Goal: Information Seeking & Learning: Compare options

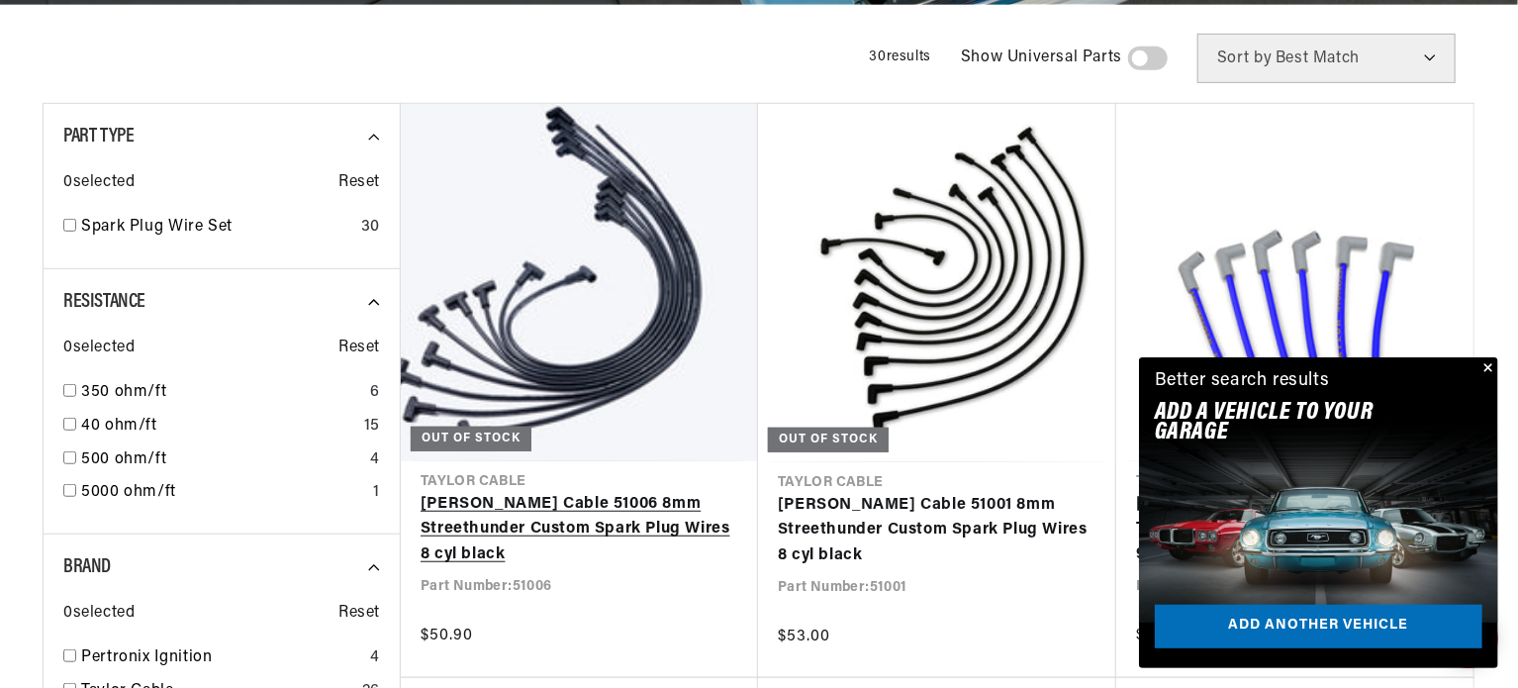
scroll to position [0, 738]
click at [519, 546] on link "[PERSON_NAME] Cable 51006 8mm Streethunder Custom Spark Plug Wires 8 cyl black" at bounding box center [580, 530] width 318 height 76
click at [519, 546] on link "Taylor Cable 51006 8mm Streethunder Custom Spark Plug Wires 8 cyl black" at bounding box center [580, 530] width 318 height 76
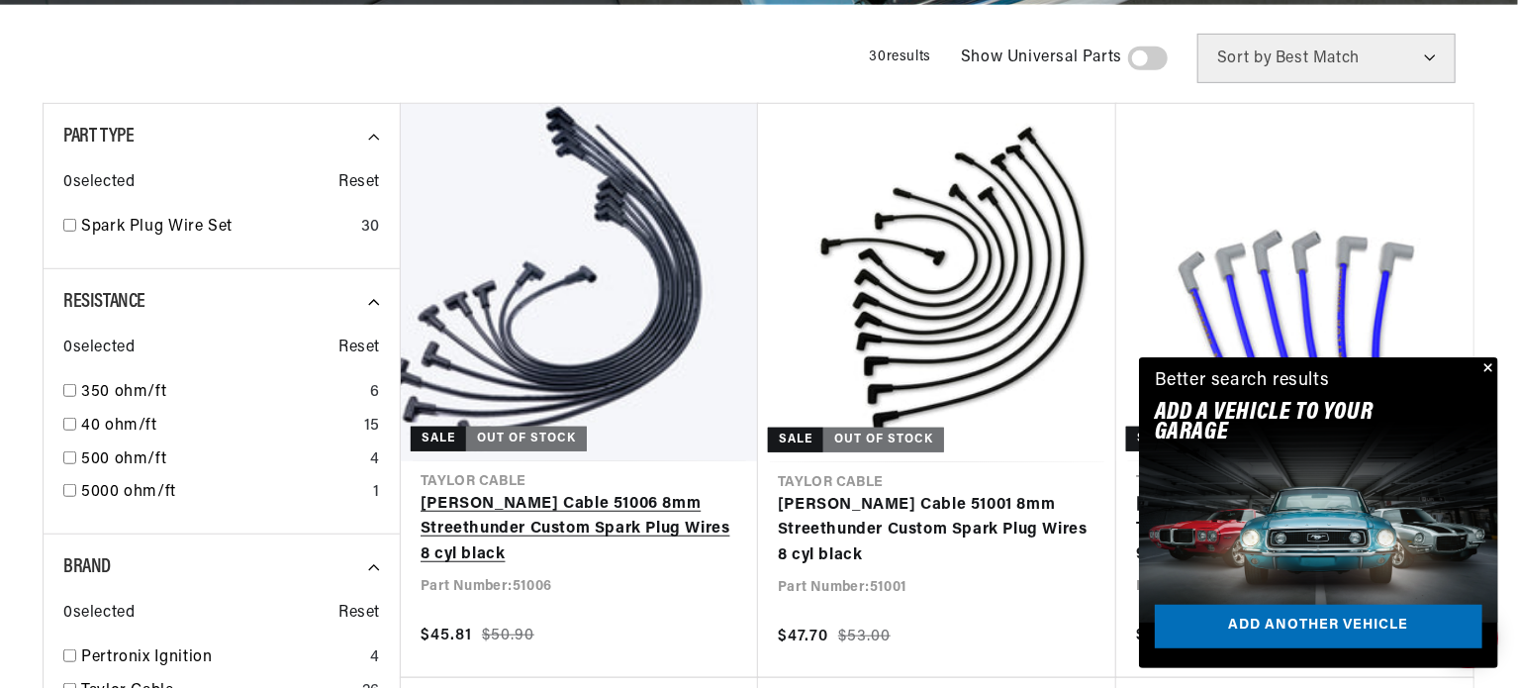
scroll to position [0, 738]
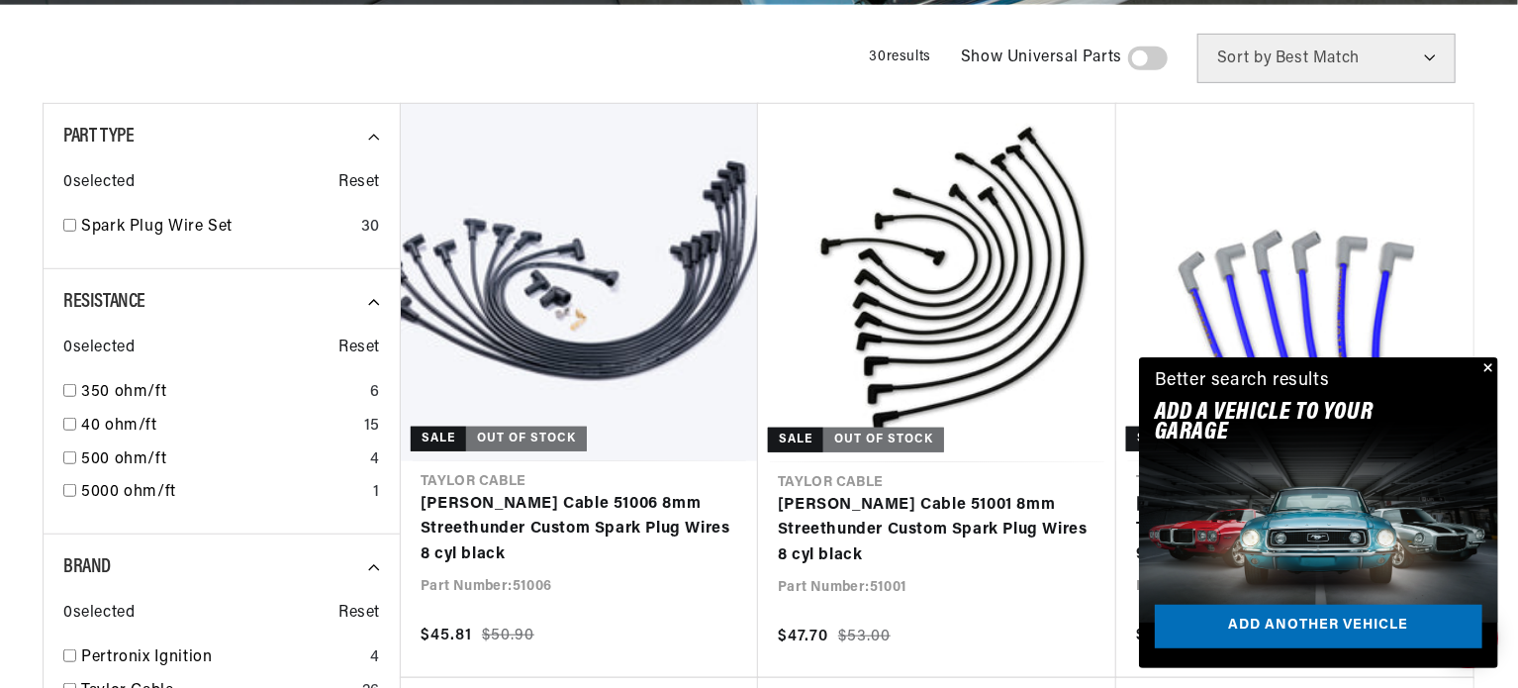
click at [1485, 370] on button "Close" at bounding box center [1487, 369] width 24 height 24
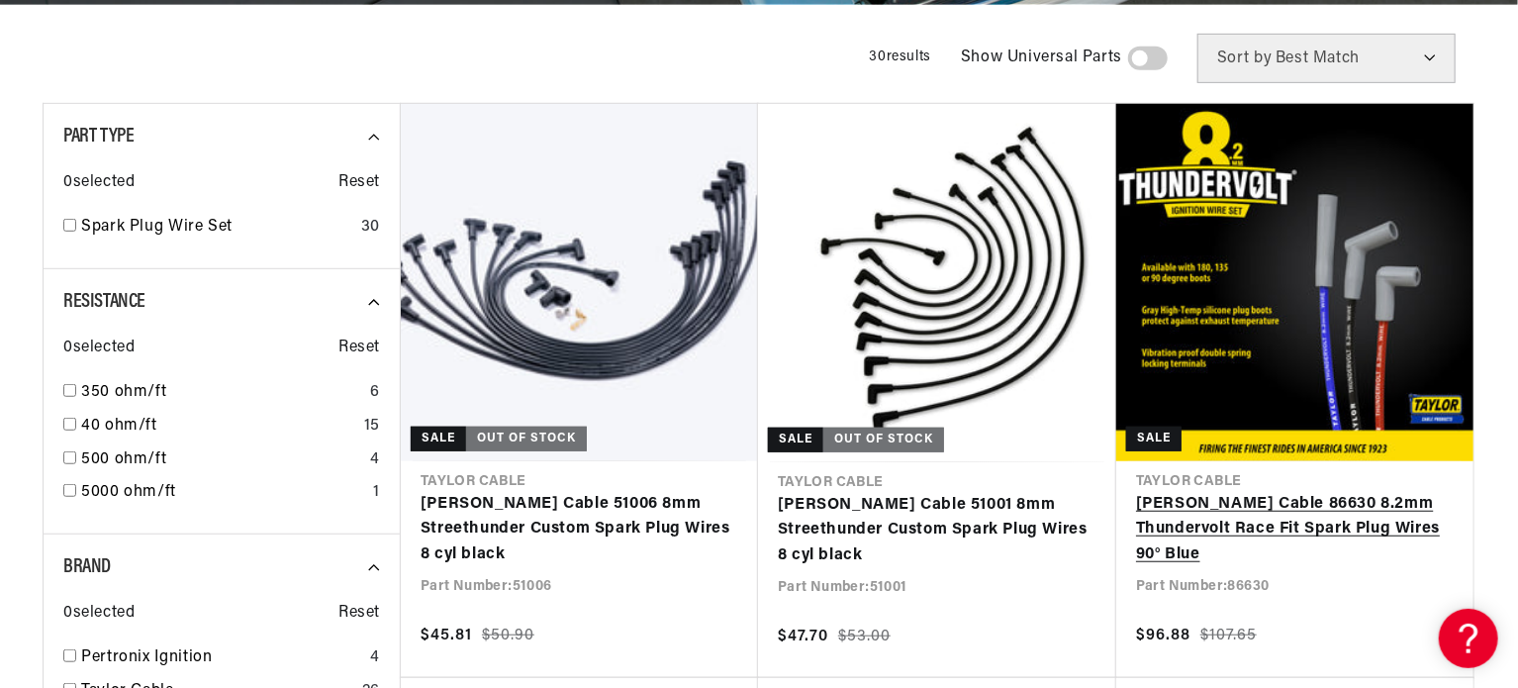
click at [1350, 492] on link "[PERSON_NAME] Cable 86630 8.2mm Thundervolt Race Fit Spark Plug Wires 90° Blue" at bounding box center [1295, 530] width 318 height 76
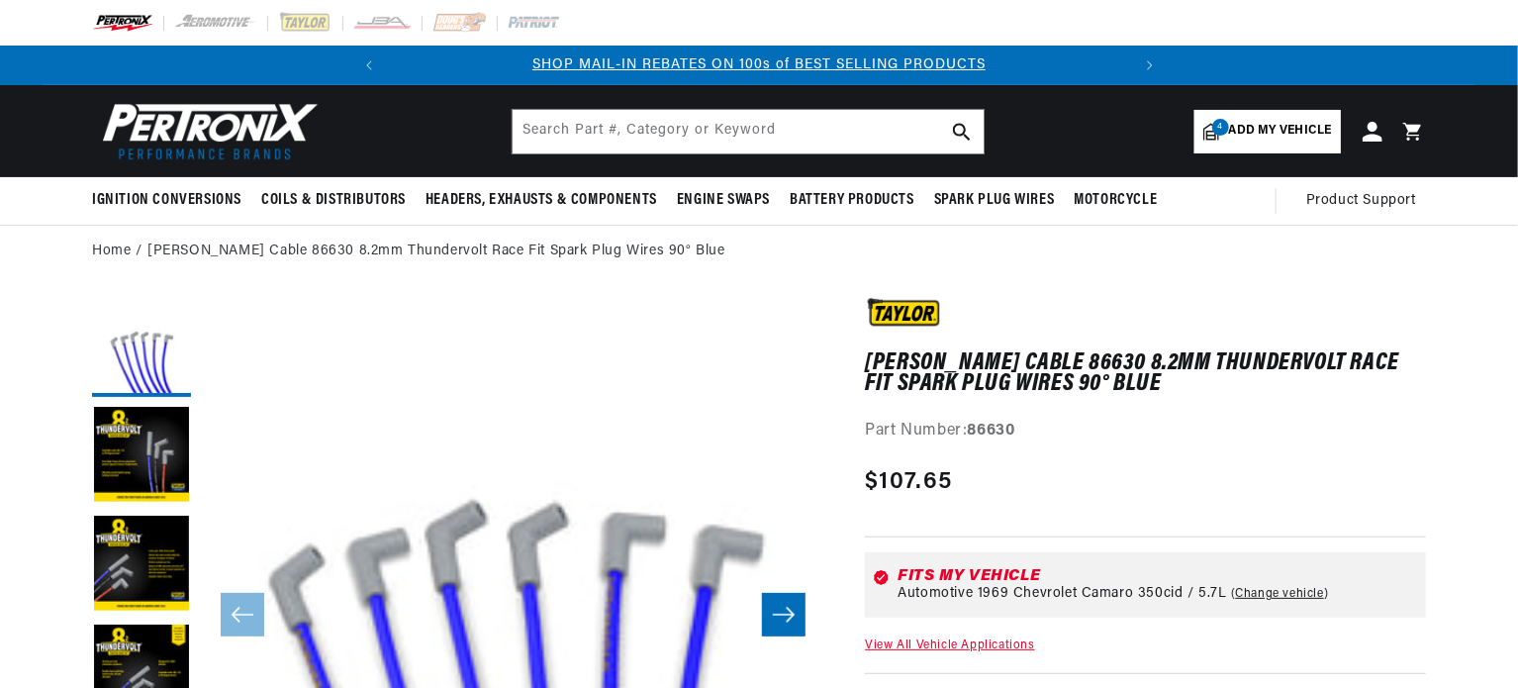
scroll to position [0, 738]
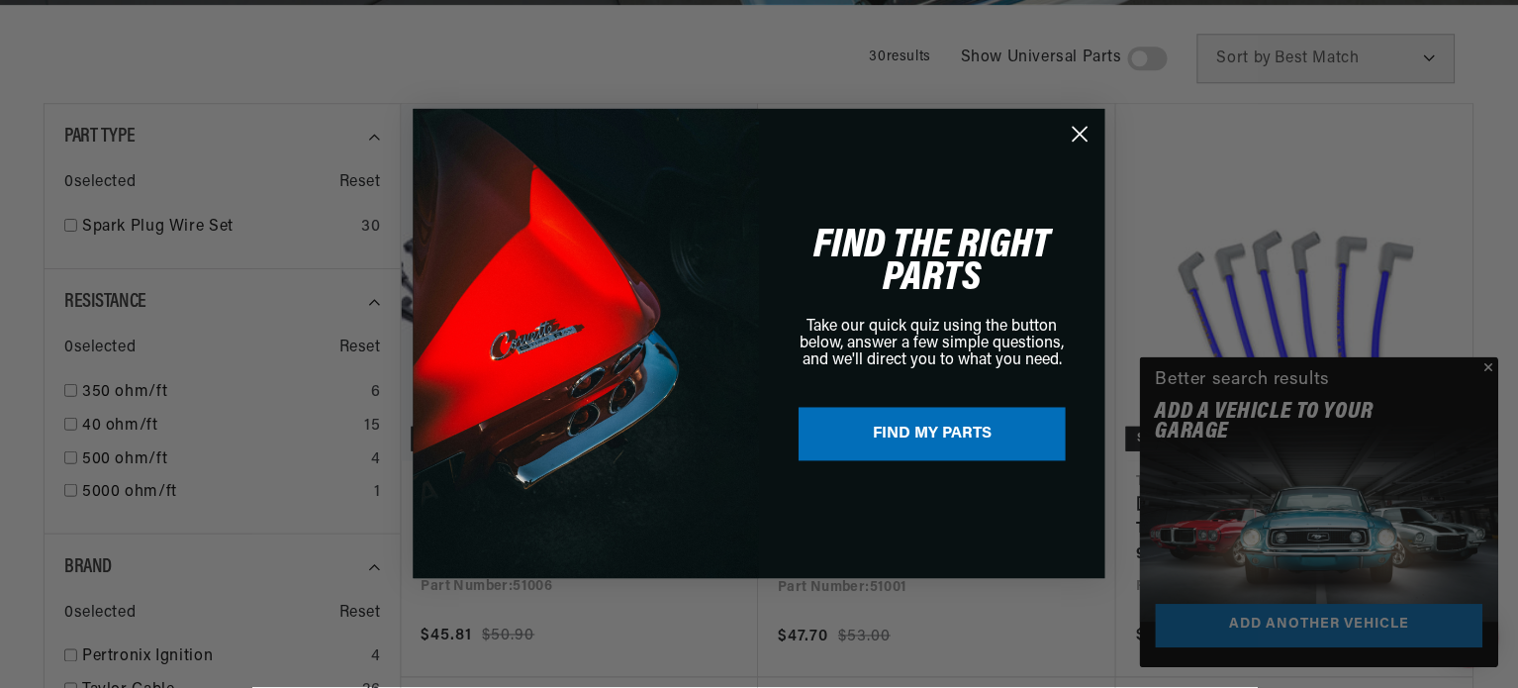
scroll to position [0, 738]
click at [1075, 124] on circle "Close dialog" at bounding box center [1081, 134] width 33 height 33
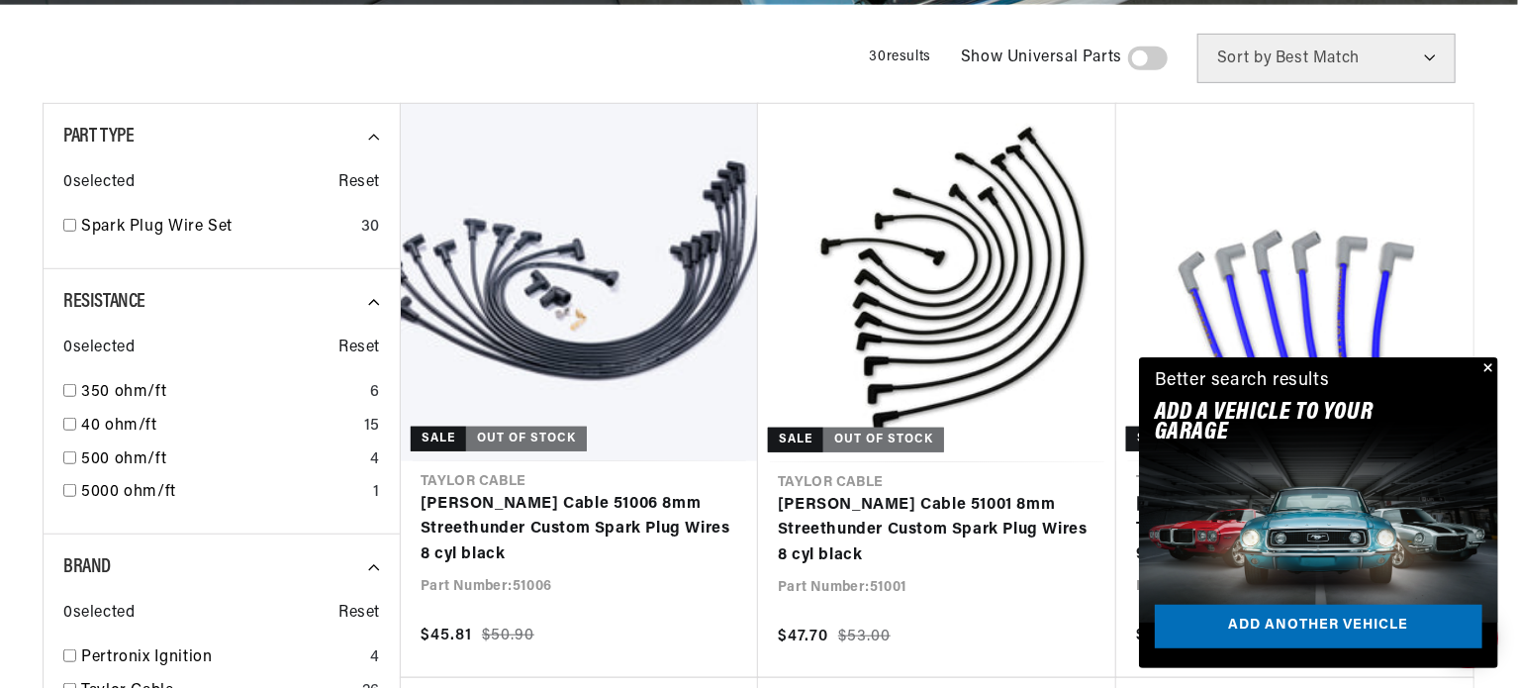
click at [1489, 361] on button "Close" at bounding box center [1487, 369] width 24 height 24
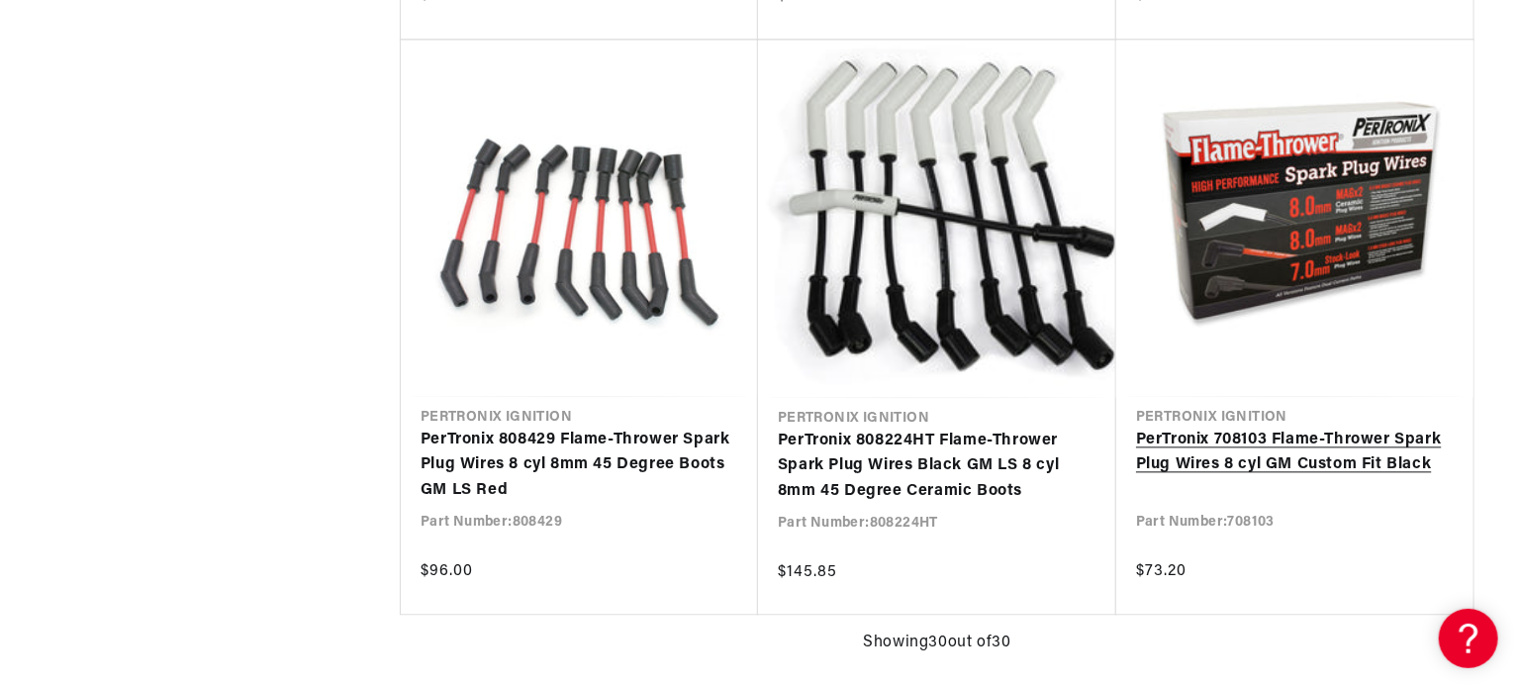
scroll to position [0, 738]
click at [1370, 428] on link "PerTronix 708103 Flame-Thrower Spark Plug Wires 8 cyl GM Custom Fit Black" at bounding box center [1295, 453] width 318 height 50
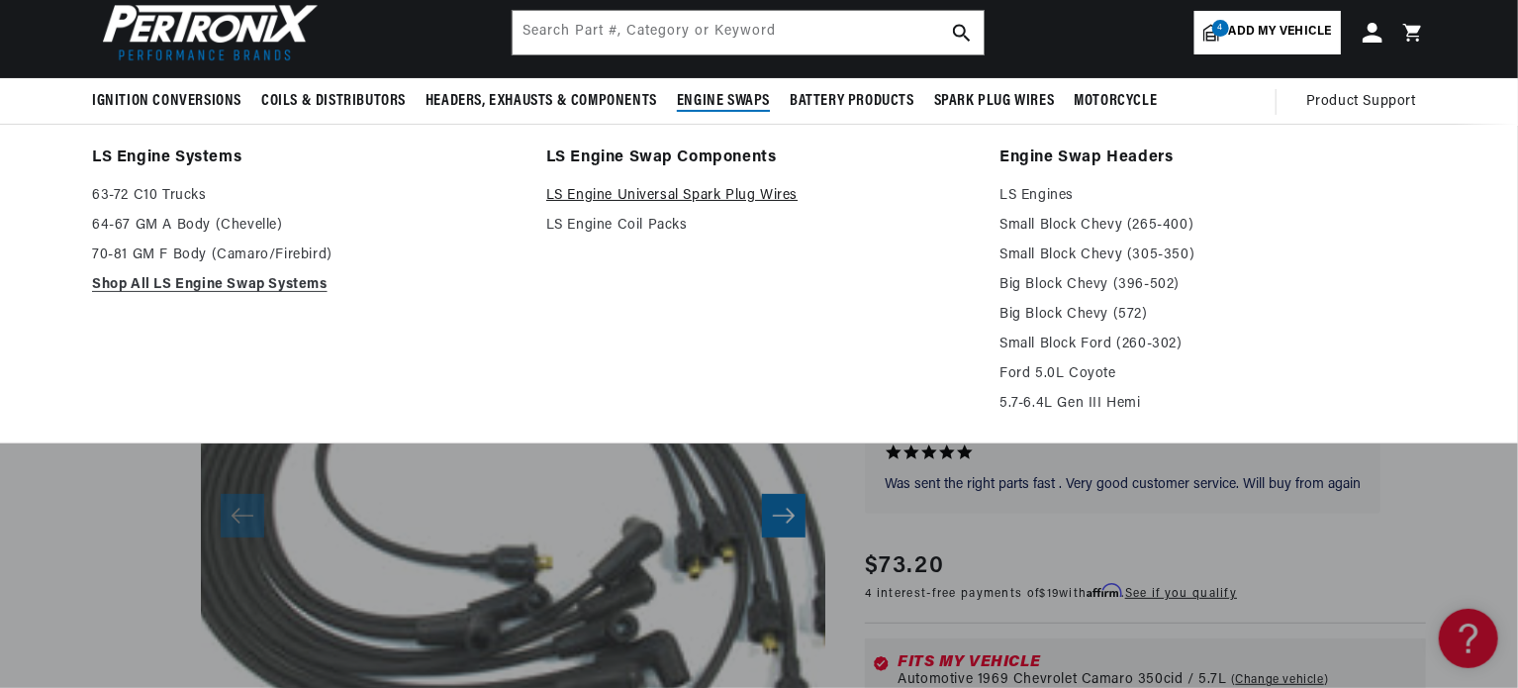
click at [899, 203] on link "LS Engine Universal Spark Plug Wires" at bounding box center [759, 196] width 427 height 24
